Goal: Task Accomplishment & Management: Manage account settings

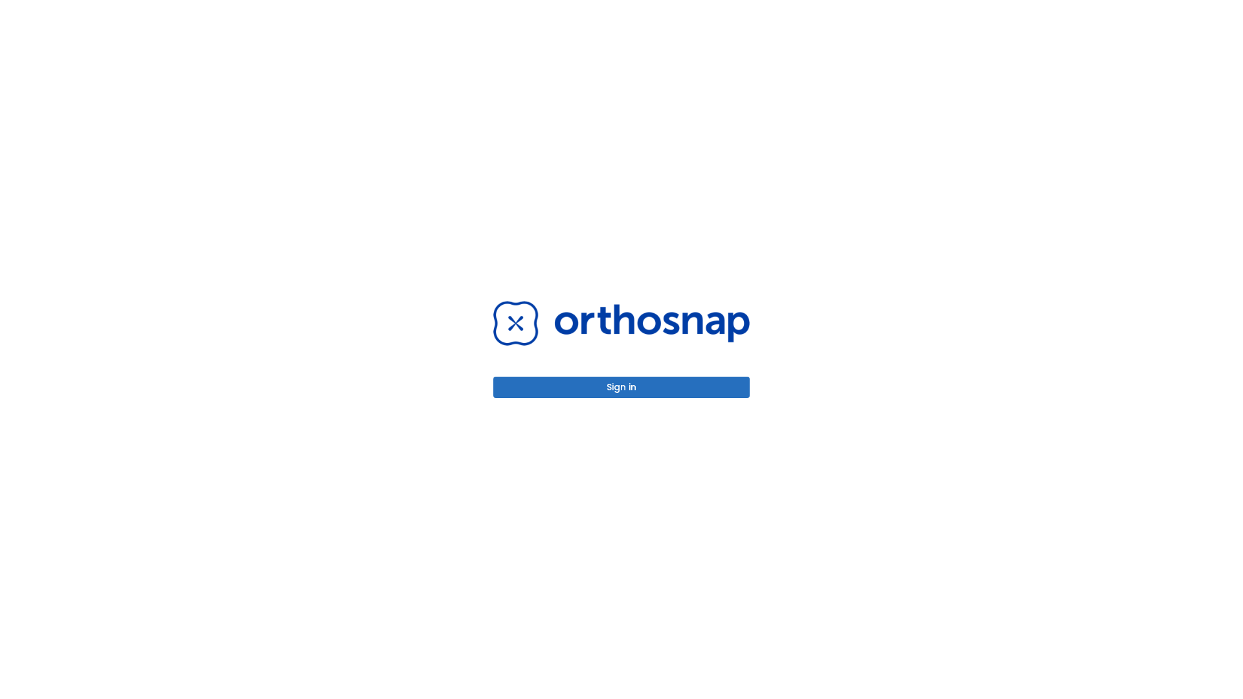
click at [622, 387] on button "Sign in" at bounding box center [621, 387] width 256 height 21
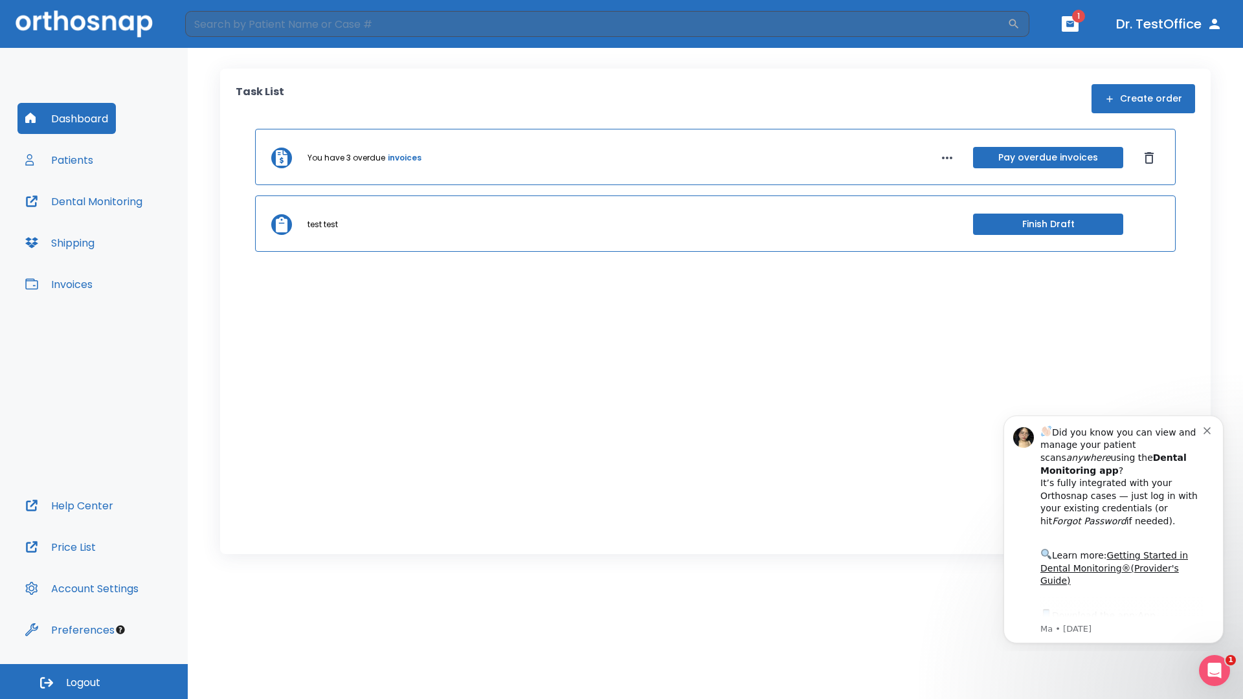
click at [94, 682] on span "Logout" at bounding box center [83, 683] width 34 height 14
